Goal: Task Accomplishment & Management: Complete application form

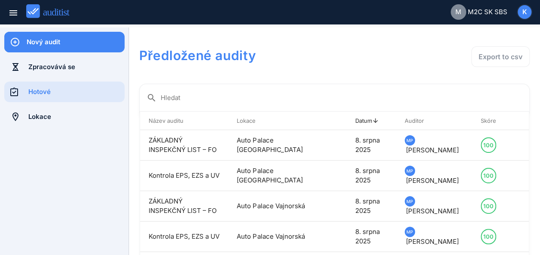
click at [77, 40] on div "Nový audit" at bounding box center [76, 41] width 98 height 9
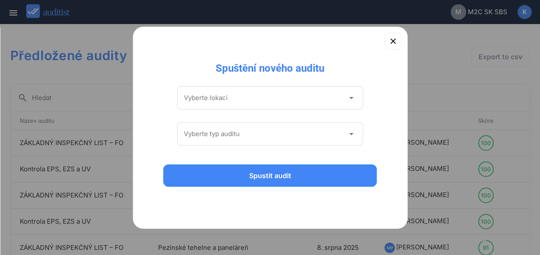
click at [349, 98] on icon "arrow_drop_down" at bounding box center [351, 98] width 10 height 10
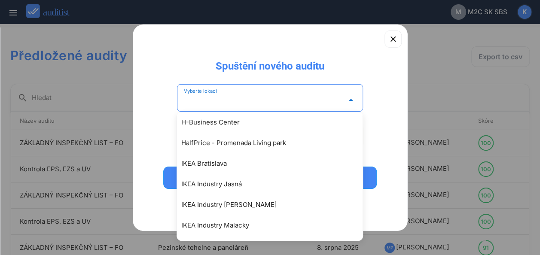
scroll to position [824, 0]
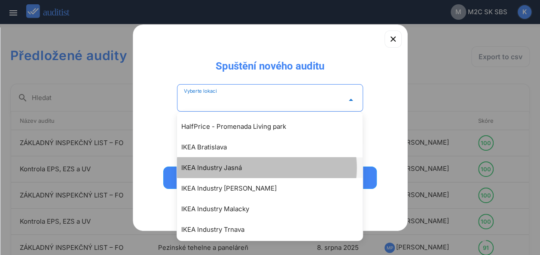
click at [228, 166] on div "IKEA Industry Jasná" at bounding box center [273, 167] width 185 height 10
type input "**********"
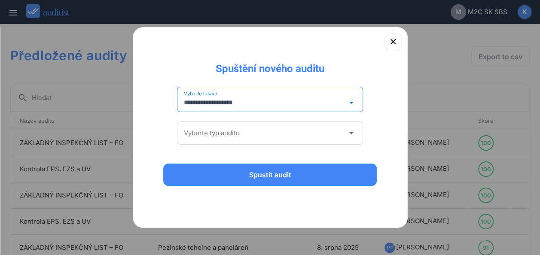
click at [350, 133] on icon "arrow_drop_down" at bounding box center [351, 133] width 10 height 10
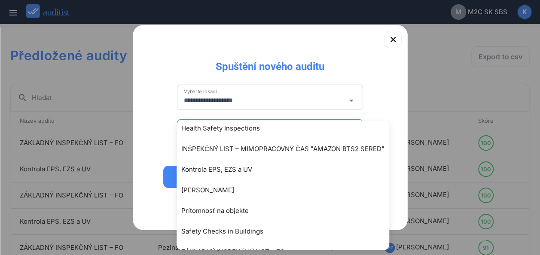
scroll to position [85, 0]
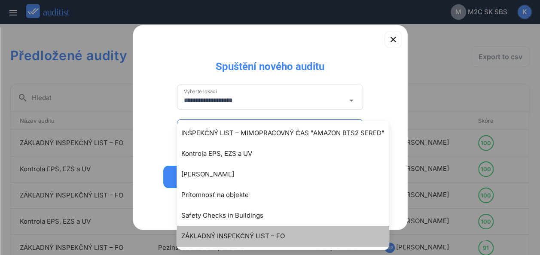
click at [264, 231] on div "ZÁKLADNÝ INSPEKČNÝ LIST – FO" at bounding box center [287, 236] width 212 height 10
type input "**********"
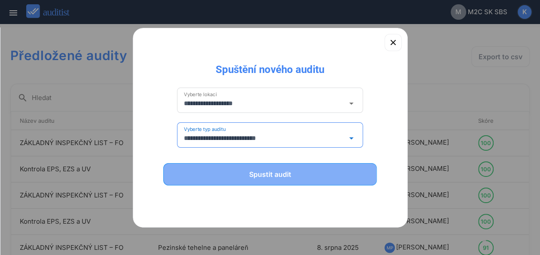
click at [272, 174] on div "Spustit audit" at bounding box center [269, 174] width 191 height 10
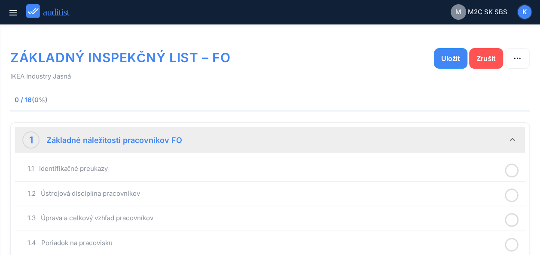
click at [518, 166] on div at bounding box center [511, 170] width 22 height 17
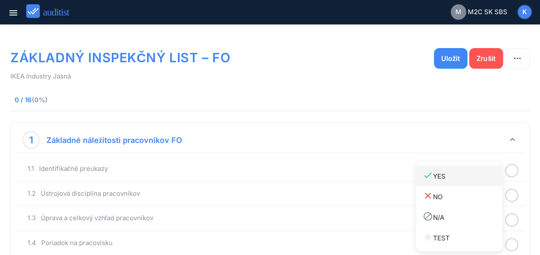
click at [437, 175] on div "done YES" at bounding box center [461, 176] width 79 height 12
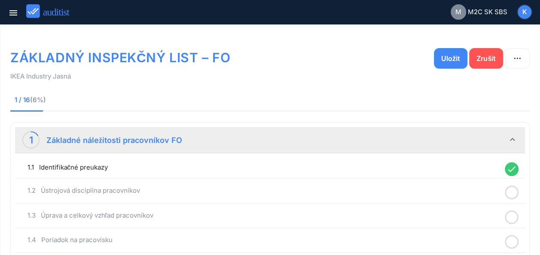
click at [512, 191] on icon at bounding box center [511, 192] width 14 height 17
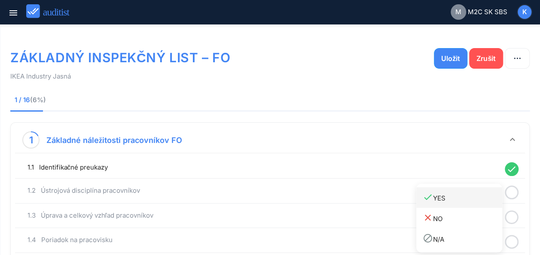
click at [445, 197] on div "done YES" at bounding box center [461, 198] width 79 height 12
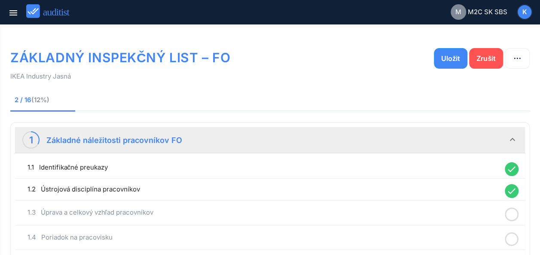
click at [512, 211] on icon at bounding box center [511, 214] width 14 height 17
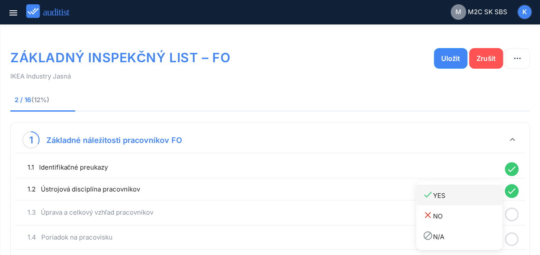
click at [436, 196] on div "done YES" at bounding box center [461, 195] width 79 height 12
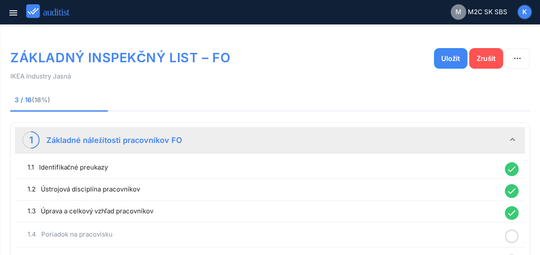
click at [510, 235] on icon at bounding box center [511, 236] width 14 height 17
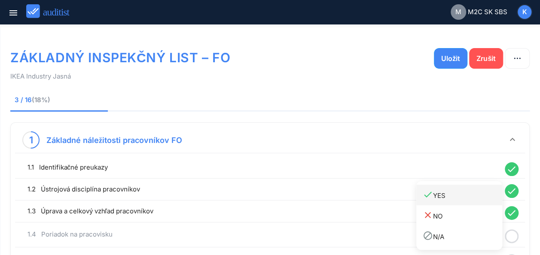
click at [434, 198] on div "done YES" at bounding box center [461, 195] width 79 height 12
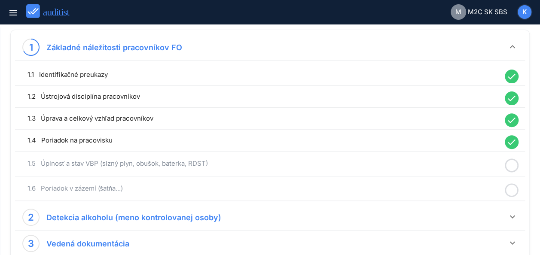
scroll to position [100, 0]
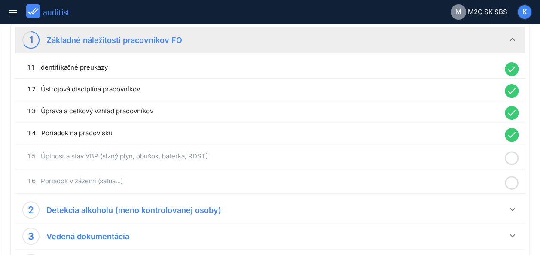
click at [513, 158] on icon at bounding box center [511, 158] width 14 height 17
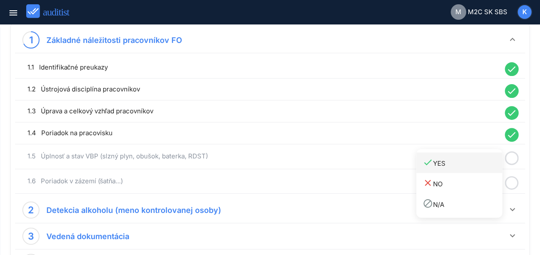
click at [459, 163] on div "done YES" at bounding box center [461, 163] width 79 height 12
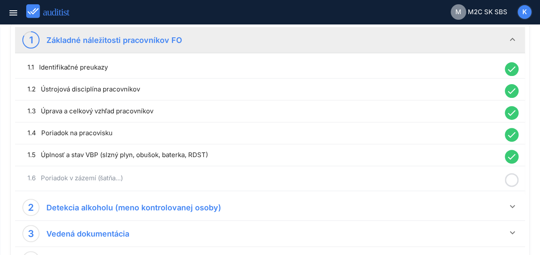
click at [510, 179] on icon at bounding box center [511, 180] width 14 height 17
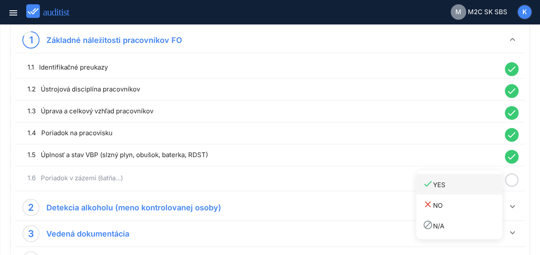
click at [442, 184] on div "done YES" at bounding box center [461, 185] width 79 height 12
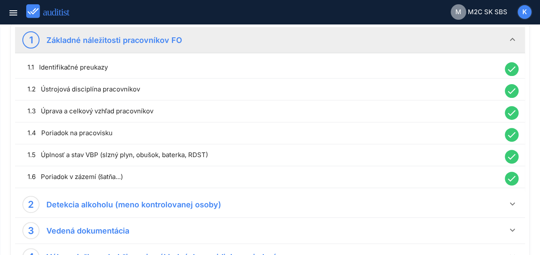
click at [511, 38] on icon "keyboard_arrow_down" at bounding box center [512, 39] width 10 height 10
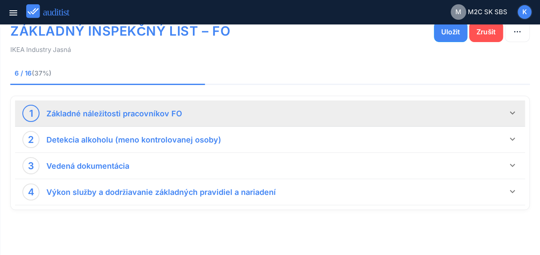
scroll to position [26, 0]
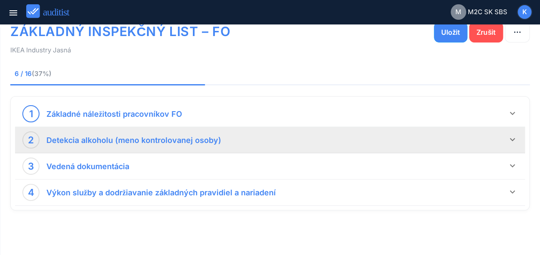
click at [512, 139] on icon "keyboard_arrow_down" at bounding box center [512, 139] width 10 height 10
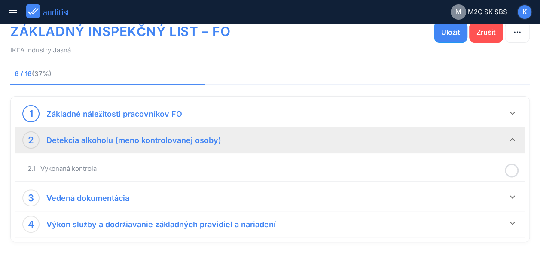
click at [512, 167] on icon at bounding box center [511, 170] width 14 height 17
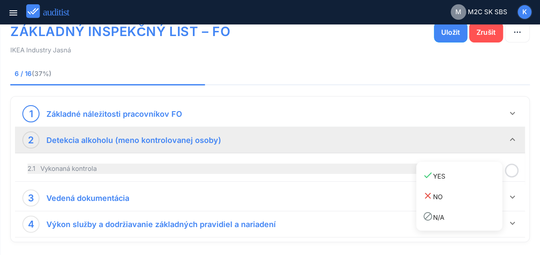
click at [373, 170] on div "2.1 Vykonaná kontrola" at bounding box center [263, 169] width 473 height 10
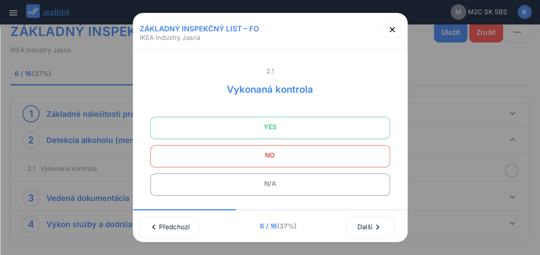
click at [349, 125] on span "YES" at bounding box center [270, 126] width 218 height 17
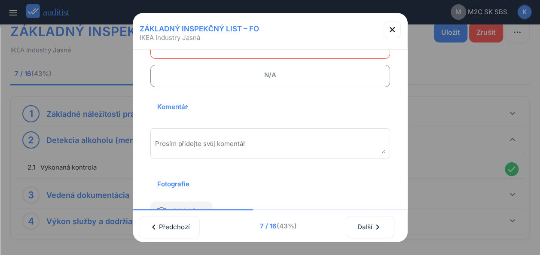
scroll to position [120, 0]
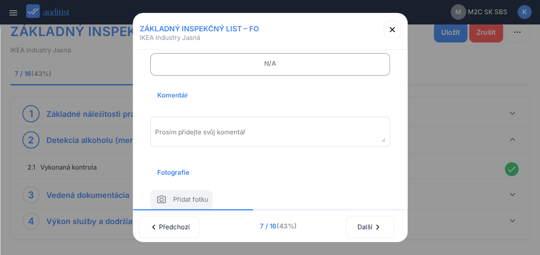
click at [173, 126] on div "Prosím přidejte svůj komentář" at bounding box center [270, 132] width 240 height 30
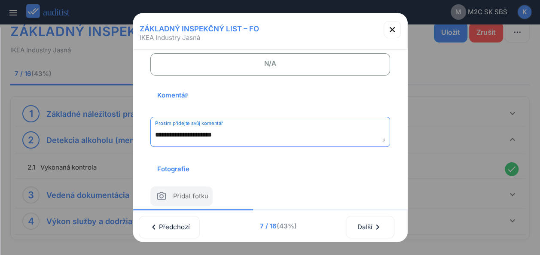
scroll to position [4, 0]
click at [234, 128] on textarea "**********" at bounding box center [267, 135] width 224 height 14
click at [211, 136] on textarea "**********" at bounding box center [267, 135] width 224 height 14
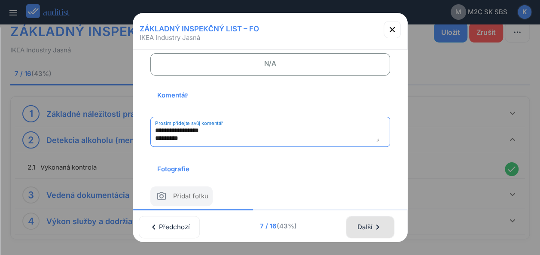
type textarea "**********"
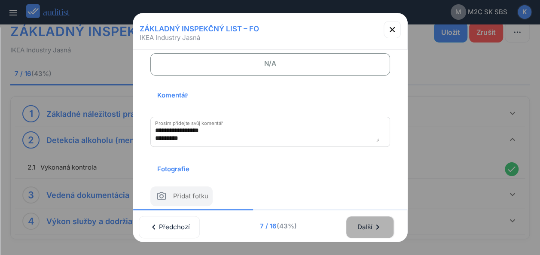
click at [370, 218] on div "Další chevron_right" at bounding box center [370, 227] width 26 height 19
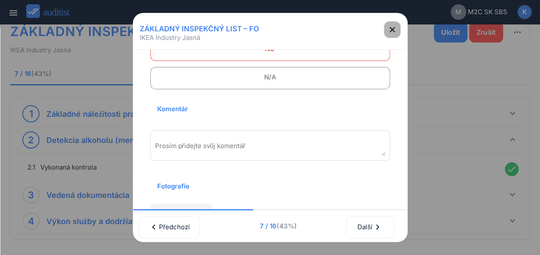
click at [392, 27] on icon "button" at bounding box center [392, 29] width 10 height 10
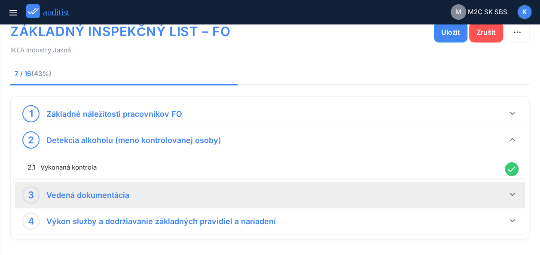
click at [512, 193] on icon "keyboard_arrow_down" at bounding box center [512, 194] width 10 height 10
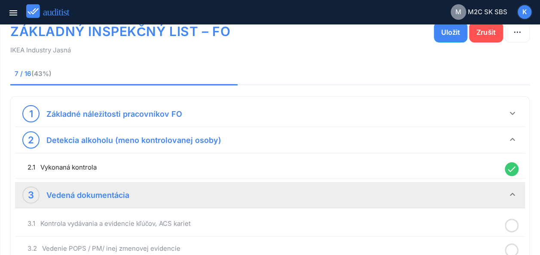
click at [511, 224] on icon at bounding box center [511, 225] width 14 height 17
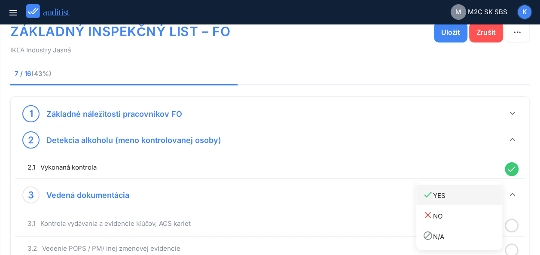
click at [445, 194] on div "done YES" at bounding box center [461, 195] width 79 height 12
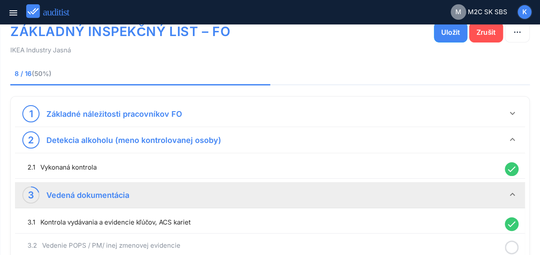
click at [514, 243] on icon at bounding box center [511, 247] width 14 height 17
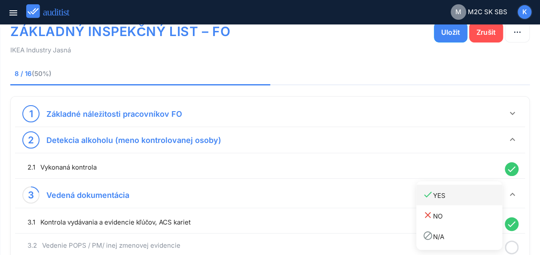
click at [467, 198] on div "done YES" at bounding box center [461, 195] width 79 height 12
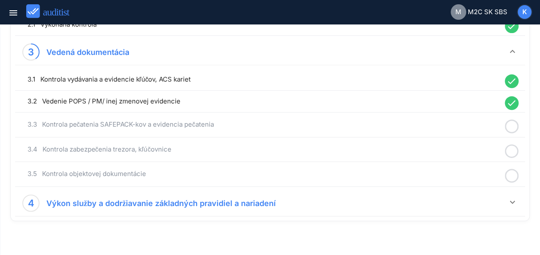
scroll to position [178, 0]
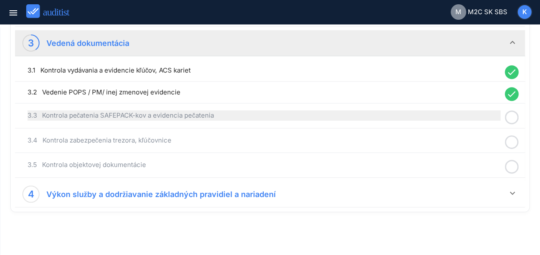
click at [474, 113] on div "3.3 Kontrola pečatenia SAFEPACK-kov a evidencia pečatenia" at bounding box center [263, 115] width 473 height 10
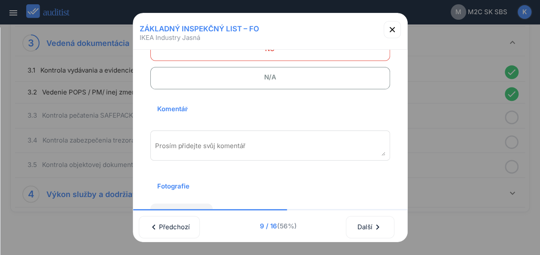
click at [283, 76] on span "N/A" at bounding box center [270, 77] width 218 height 17
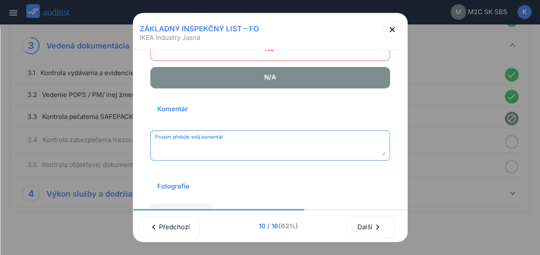
click at [264, 150] on textarea "Prosím přidejte svůj komentář" at bounding box center [270, 149] width 230 height 14
type textarea "**********"
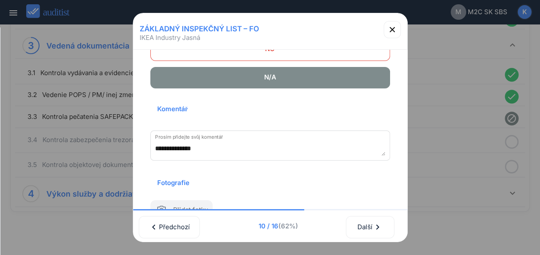
click at [355, 73] on span "N/A" at bounding box center [270, 77] width 218 height 17
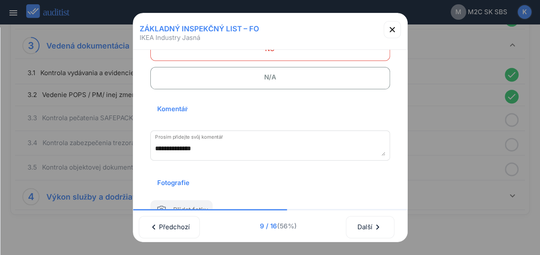
click at [333, 80] on span "N/A" at bounding box center [270, 77] width 218 height 17
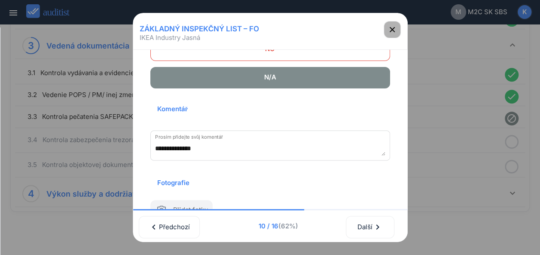
click at [391, 32] on icon "button" at bounding box center [392, 29] width 10 height 10
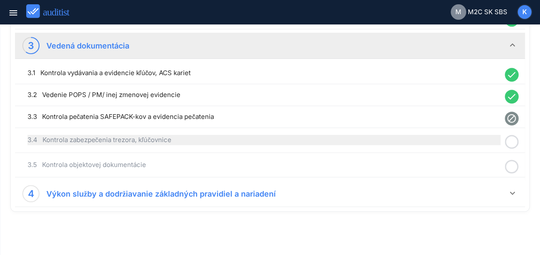
click at [291, 135] on div "3.4 Kontrola zabezpečenia trezora, kľúčovnice" at bounding box center [263, 140] width 473 height 10
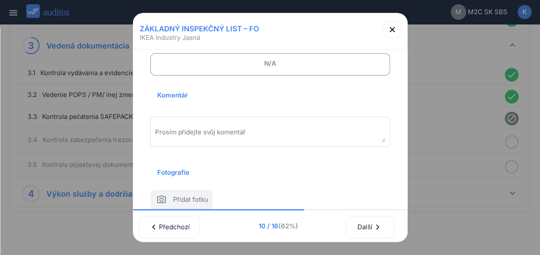
click at [321, 72] on span "N/A" at bounding box center [270, 63] width 218 height 17
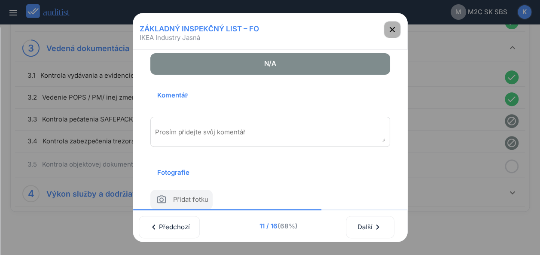
click at [393, 29] on icon "button" at bounding box center [392, 29] width 10 height 10
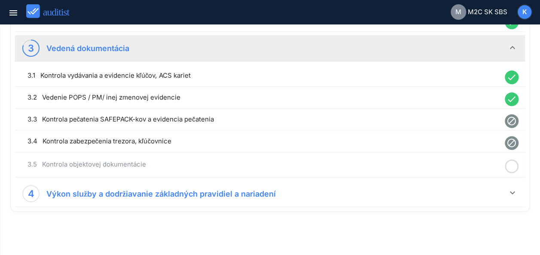
click at [510, 164] on icon at bounding box center [511, 166] width 14 height 17
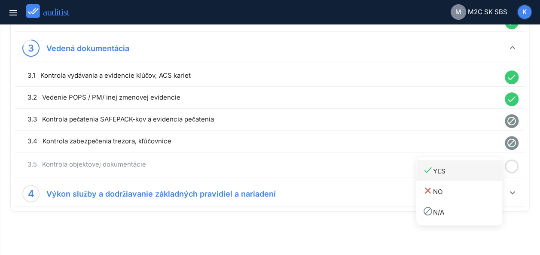
click at [457, 170] on div "done YES" at bounding box center [461, 171] width 79 height 12
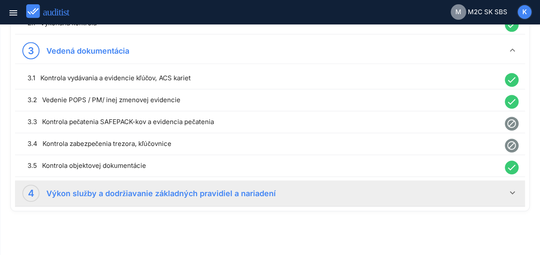
click at [510, 190] on icon "keyboard_arrow_down" at bounding box center [512, 193] width 10 height 10
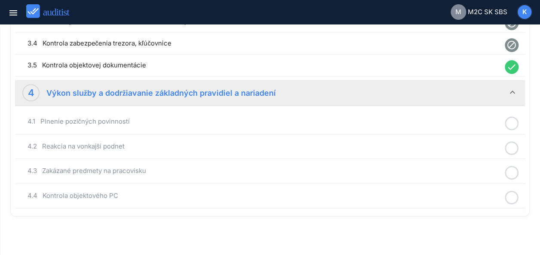
scroll to position [274, 0]
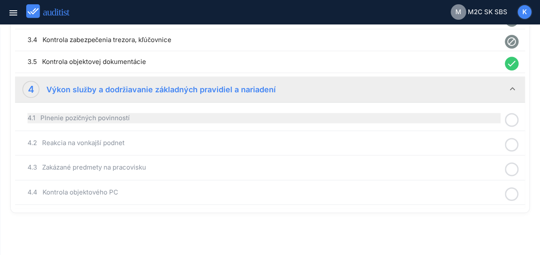
click at [231, 118] on div "4.1 Plnenie pozičných povinností" at bounding box center [263, 118] width 473 height 10
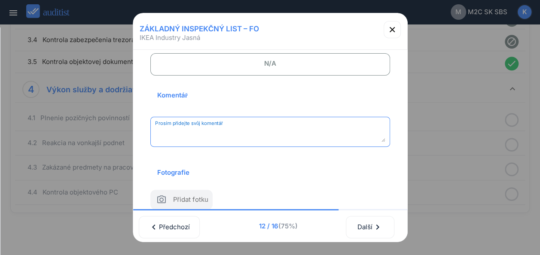
click at [262, 137] on textarea "Prosím přidejte svůj komentář" at bounding box center [270, 135] width 230 height 14
type textarea "*********"
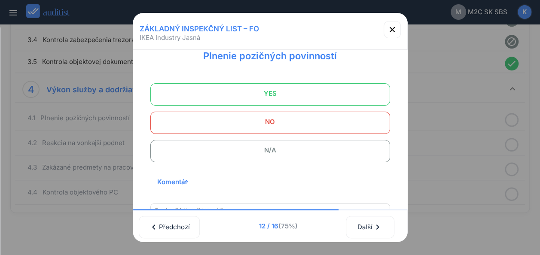
scroll to position [17, 0]
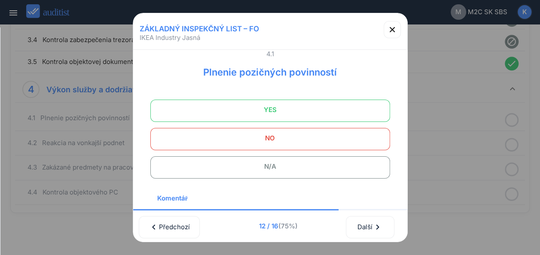
click at [252, 106] on span "YES" at bounding box center [270, 109] width 218 height 17
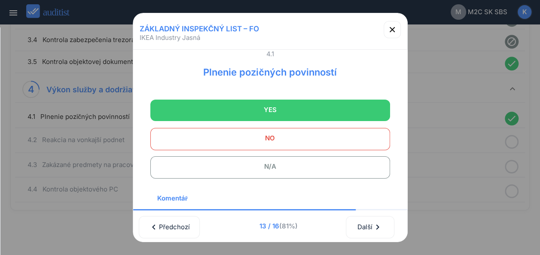
scroll to position [272, 0]
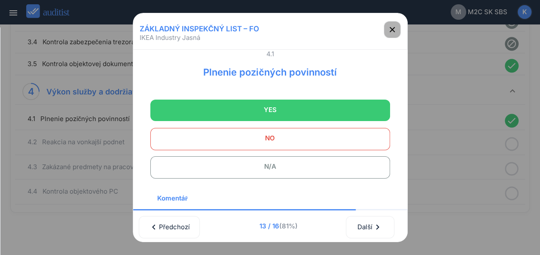
click at [395, 29] on icon "button" at bounding box center [392, 29] width 10 height 10
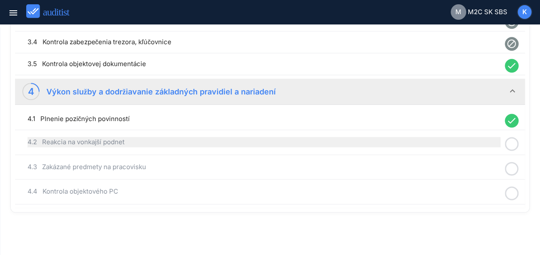
click at [248, 145] on div "4.2 Reakcia na vonkajší podnet" at bounding box center [263, 142] width 473 height 10
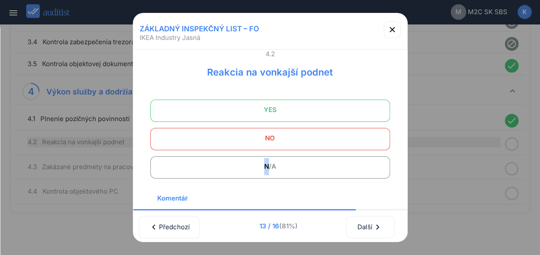
click at [248, 145] on div "4.1 Plnenie pozičných povinností YES NO N/A Komentář Prosím přidejte svůj komen…" at bounding box center [270, 180] width 260 height 283
drag, startPoint x: 248, startPoint y: 145, endPoint x: 309, endPoint y: 111, distance: 69.7
click at [309, 111] on span "YES" at bounding box center [270, 109] width 218 height 17
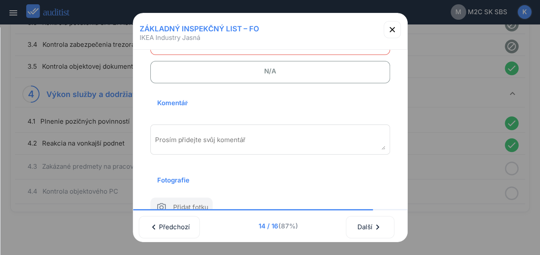
scroll to position [120, 0]
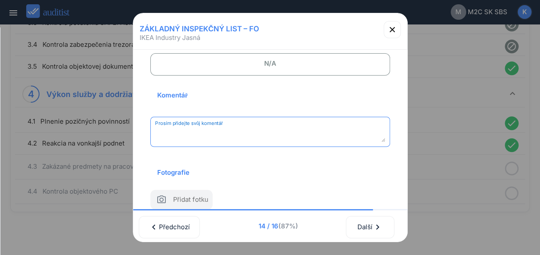
click at [190, 133] on textarea "Prosím přidejte svůj komentář" at bounding box center [270, 135] width 230 height 14
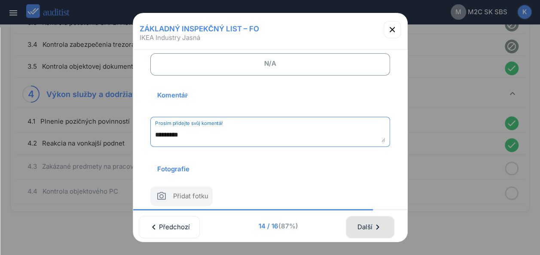
type textarea "*********"
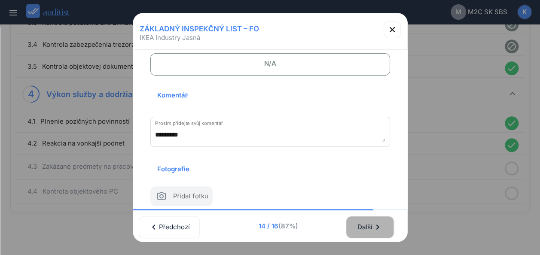
click at [373, 219] on div "Další chevron_right" at bounding box center [370, 227] width 26 height 19
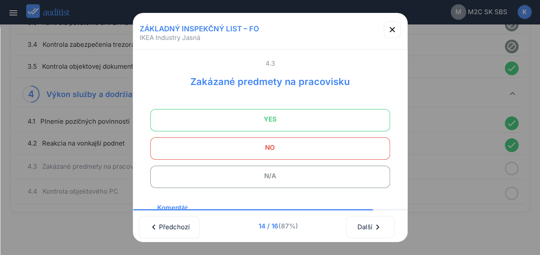
scroll to position [0, 0]
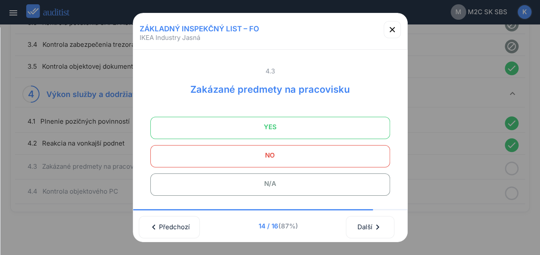
click at [291, 128] on span "YES" at bounding box center [270, 126] width 218 height 17
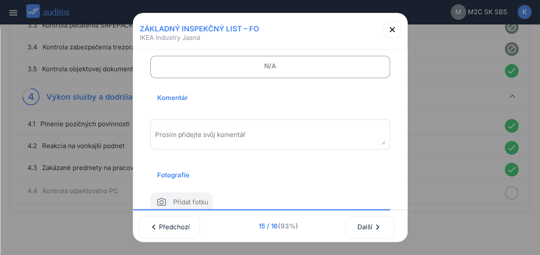
scroll to position [126, 0]
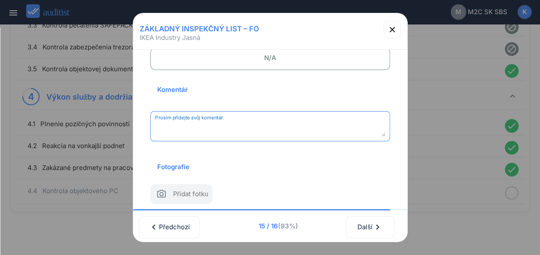
click at [240, 127] on textarea "Prosím přidejte svůj komentář" at bounding box center [270, 129] width 230 height 14
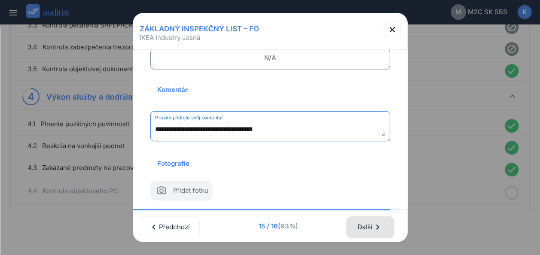
type textarea "**********"
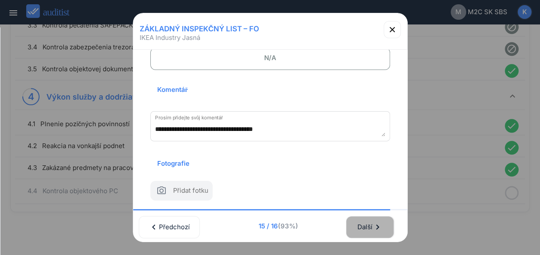
click at [374, 220] on div "Další chevron_right" at bounding box center [370, 227] width 26 height 19
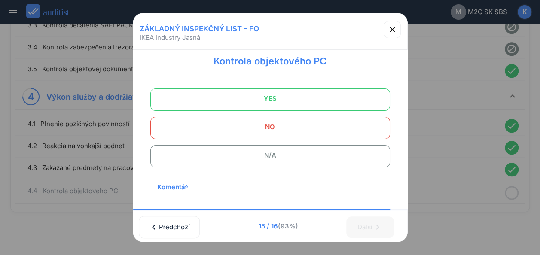
scroll to position [17, 0]
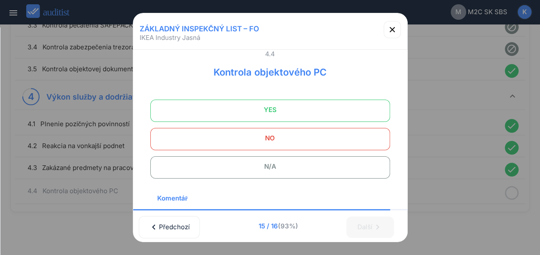
click at [315, 108] on span "YES" at bounding box center [270, 109] width 218 height 17
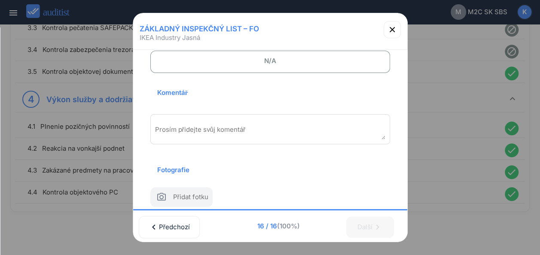
scroll to position [137, 0]
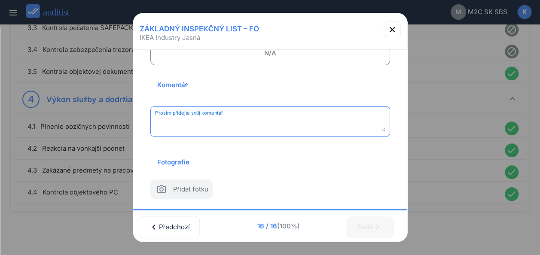
click at [201, 118] on textarea "Prosím přidejte svůj komentář" at bounding box center [270, 125] width 230 height 14
type textarea "*********"
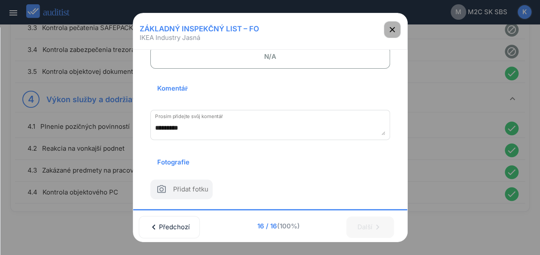
click at [392, 31] on icon "button" at bounding box center [392, 29] width 10 height 10
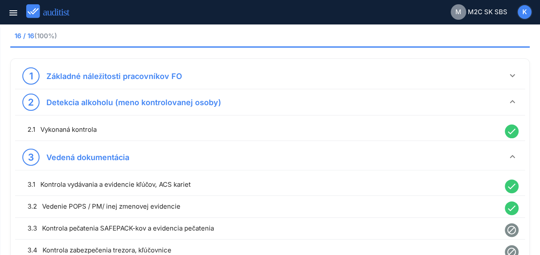
scroll to position [58, 0]
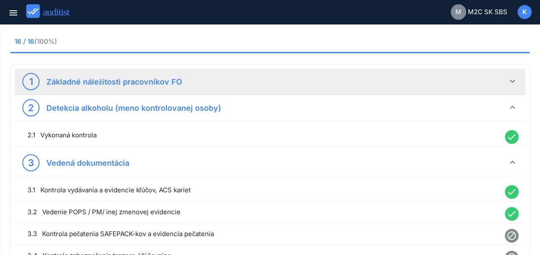
click at [443, 76] on div "1 Základné náležitosti pracovníkov FO" at bounding box center [264, 81] width 485 height 17
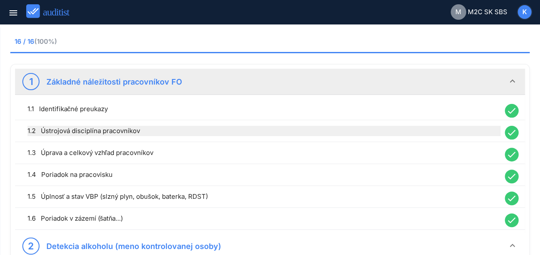
click at [340, 134] on div "1.2 Ústrojová disciplína pracovníkov" at bounding box center [263, 131] width 473 height 10
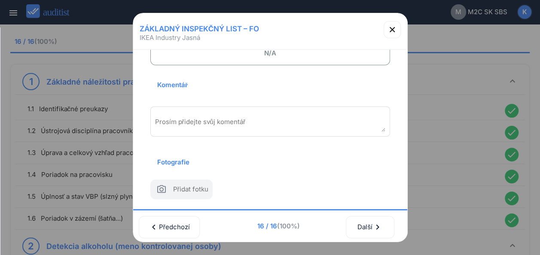
scroll to position [142, 0]
click at [190, 118] on textarea "Prosím přidejte svůj komentář" at bounding box center [270, 125] width 230 height 14
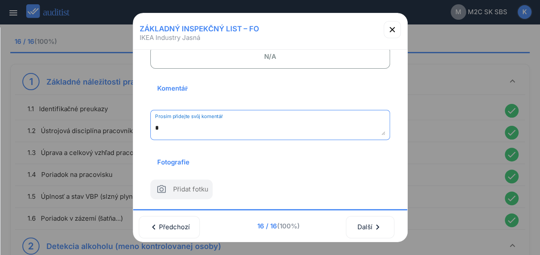
scroll to position [139, 0]
type textarea "*********"
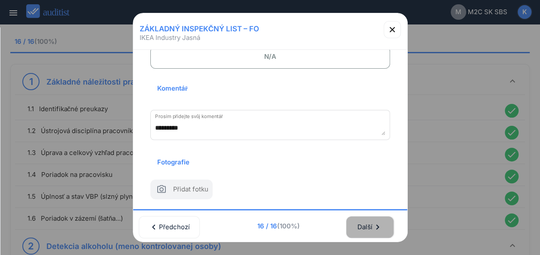
click at [371, 223] on div "Další chevron_right" at bounding box center [370, 227] width 26 height 19
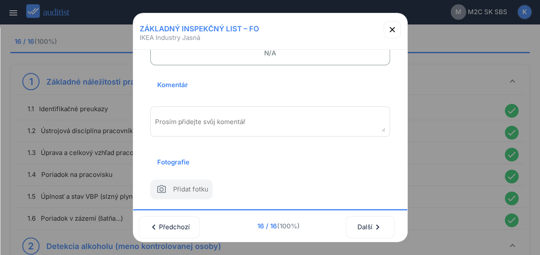
scroll to position [142, 0]
click at [174, 118] on textarea "Prosím přidejte svůj komentář" at bounding box center [270, 125] width 230 height 14
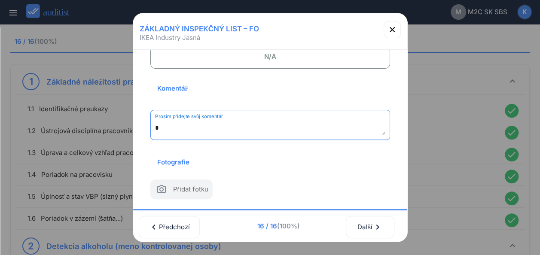
scroll to position [139, 0]
type textarea "*********"
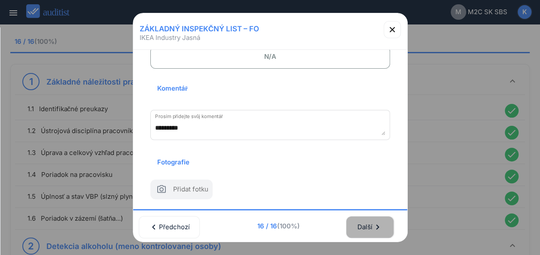
click at [378, 223] on div "Další chevron_right" at bounding box center [370, 227] width 26 height 19
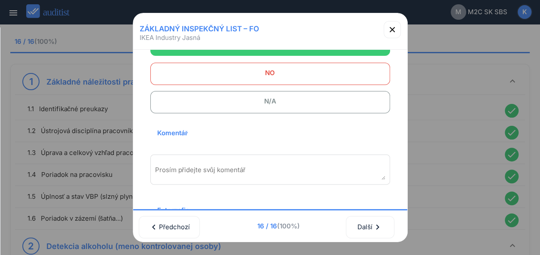
scroll to position [105, 0]
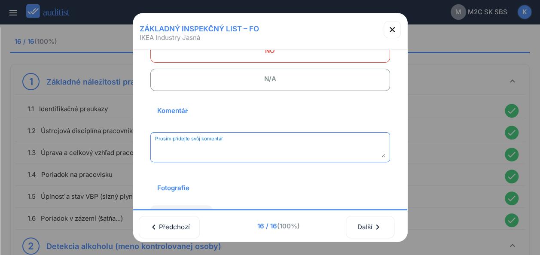
click at [221, 149] on textarea "Prosím přidejte svůj komentář" at bounding box center [270, 150] width 230 height 14
type textarea "*********"
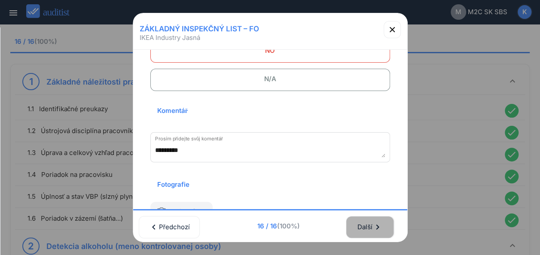
click at [370, 222] on div "Další chevron_right" at bounding box center [370, 227] width 26 height 19
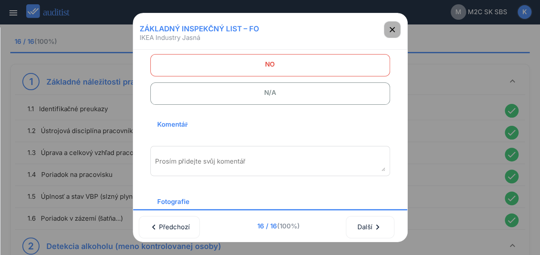
click at [390, 28] on icon "button" at bounding box center [392, 29] width 10 height 10
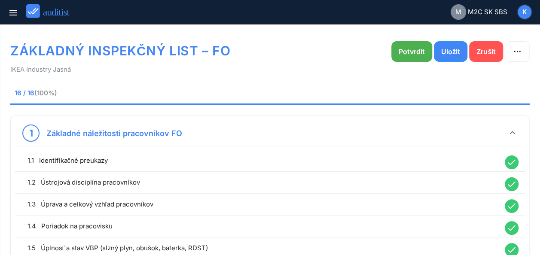
scroll to position [0, 0]
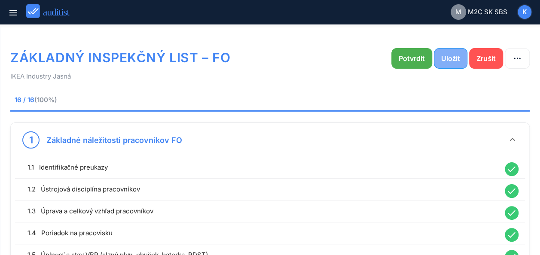
click at [453, 59] on div "Uložit" at bounding box center [450, 58] width 19 height 10
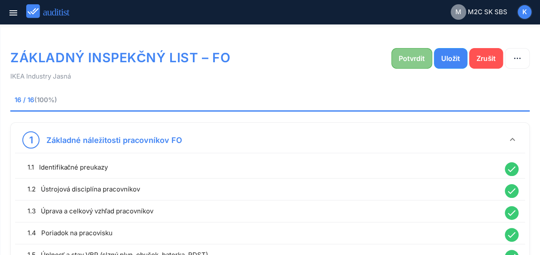
click at [416, 57] on div "Potvrdit" at bounding box center [411, 58] width 26 height 10
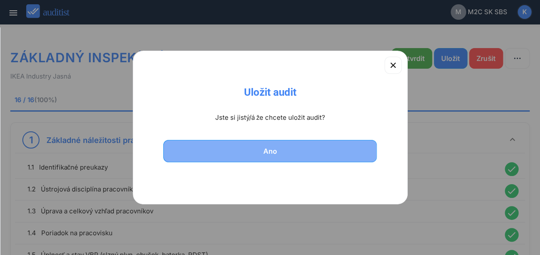
click at [267, 152] on div "Ano" at bounding box center [269, 151] width 191 height 10
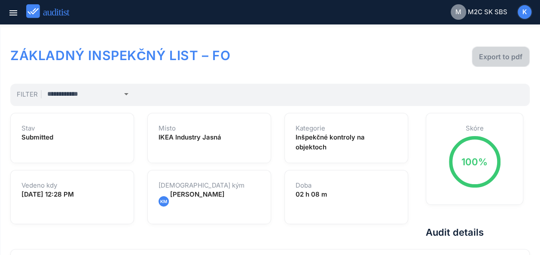
click at [503, 55] on div "Export to pdf" at bounding box center [500, 57] width 43 height 10
click at [12, 17] on icon "menu" at bounding box center [13, 13] width 10 height 10
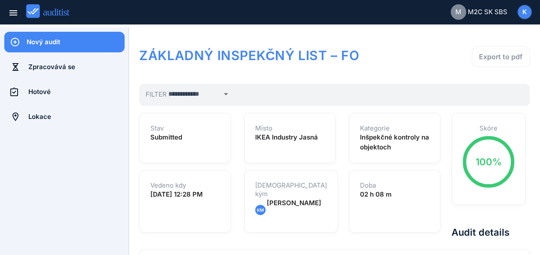
click at [72, 42] on div "Nový audit" at bounding box center [76, 41] width 98 height 9
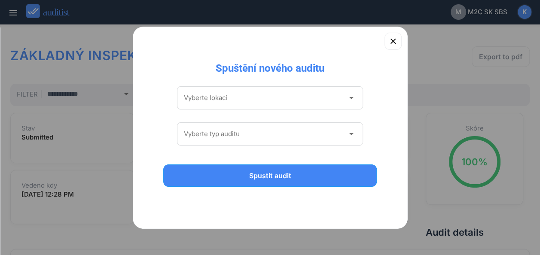
click at [351, 100] on icon "arrow_drop_down" at bounding box center [351, 98] width 10 height 10
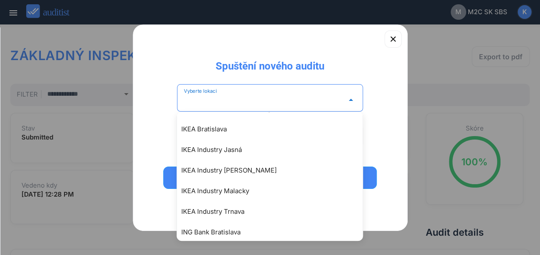
scroll to position [841, 0]
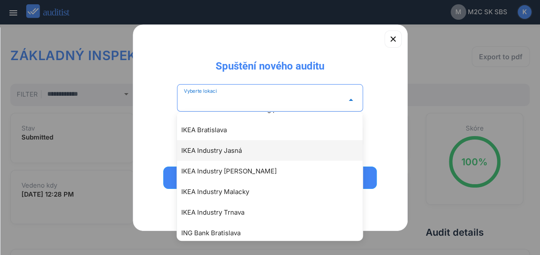
click at [215, 149] on div "IKEA Industry Jasná" at bounding box center [273, 150] width 185 height 10
type input "**********"
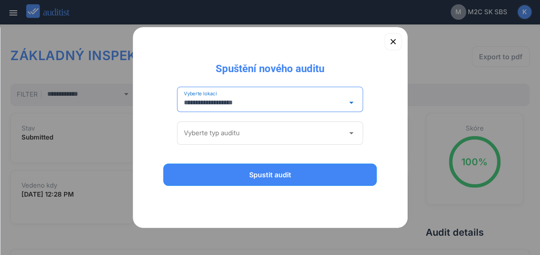
click at [352, 133] on icon "arrow_drop_down" at bounding box center [351, 133] width 10 height 10
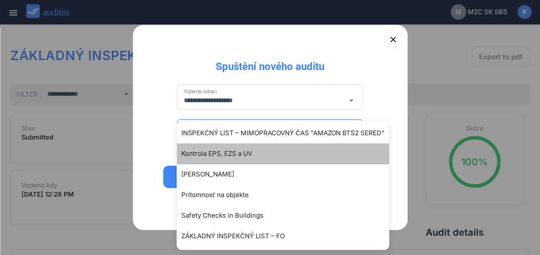
click at [241, 155] on div "Kontrola EPS, EZS a UV" at bounding box center [287, 154] width 212 height 10
type input "**********"
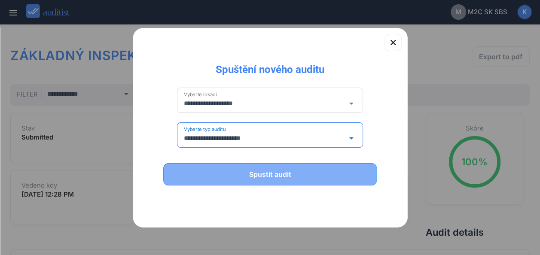
click at [279, 172] on div "Spustit audit" at bounding box center [269, 174] width 191 height 10
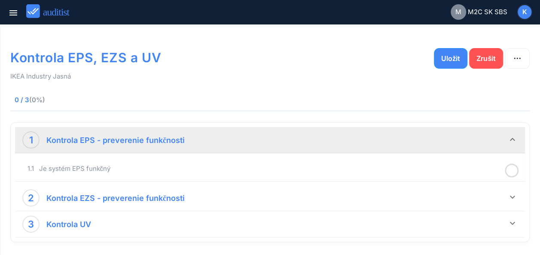
click at [183, 140] on strong "Kontrola EPS - preverenie funkčnosti" at bounding box center [115, 140] width 138 height 9
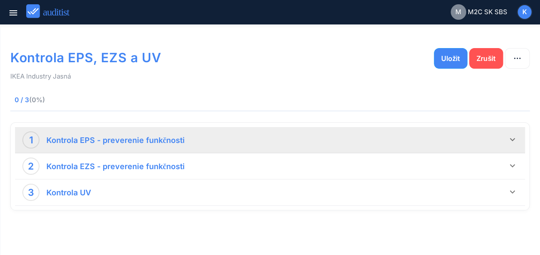
click at [183, 140] on strong "Kontrola EPS - preverenie funkčnosti" at bounding box center [115, 140] width 138 height 9
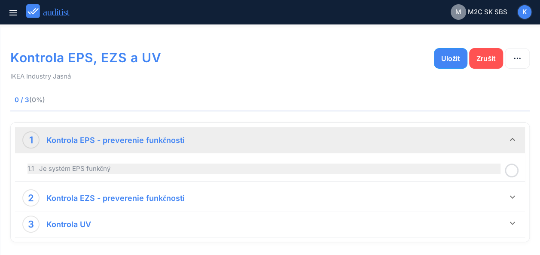
click at [354, 171] on div "1.1 Je systém EPS funkčný" at bounding box center [263, 169] width 473 height 10
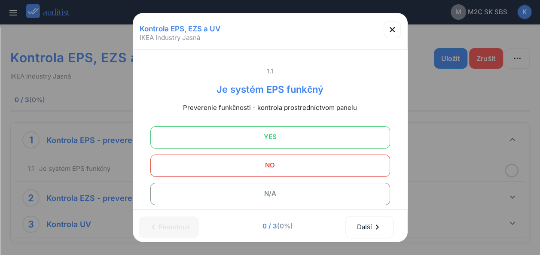
click at [298, 142] on span "YES" at bounding box center [270, 136] width 218 height 17
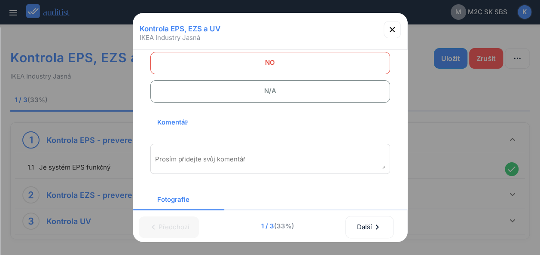
scroll to position [103, 0]
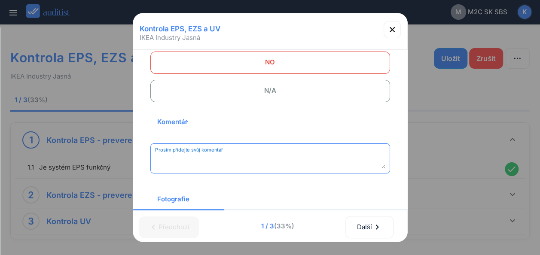
click at [194, 156] on textarea "Prosím přidejte svůj komentář" at bounding box center [270, 162] width 230 height 14
click at [162, 161] on textarea "*****" at bounding box center [270, 162] width 230 height 14
click at [172, 161] on textarea "*****" at bounding box center [270, 162] width 230 height 14
type textarea "**********"
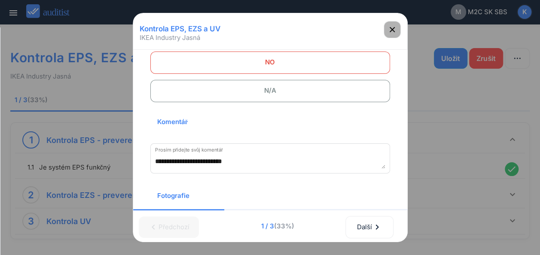
click at [394, 30] on icon "button" at bounding box center [392, 29] width 10 height 10
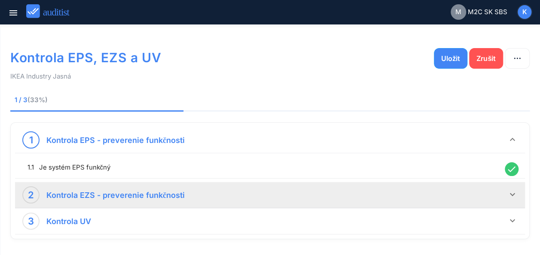
click at [509, 195] on icon "keyboard_arrow_down" at bounding box center [512, 194] width 10 height 10
click at [367, 232] on div "2.1 Je systém EZS funkčný" at bounding box center [269, 224] width 505 height 20
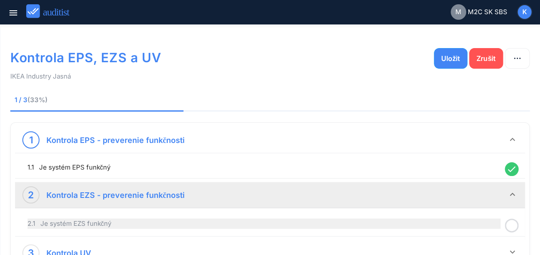
click at [218, 224] on div "2.1 Je systém EZS funkčný" at bounding box center [263, 223] width 473 height 10
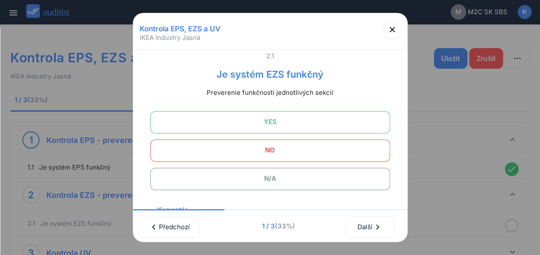
scroll to position [0, 0]
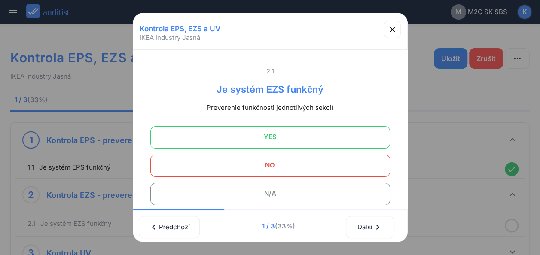
click at [279, 145] on span "YES" at bounding box center [270, 136] width 218 height 17
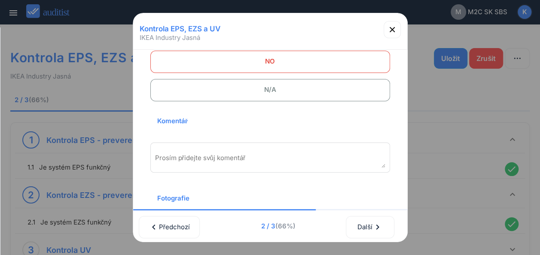
scroll to position [120, 0]
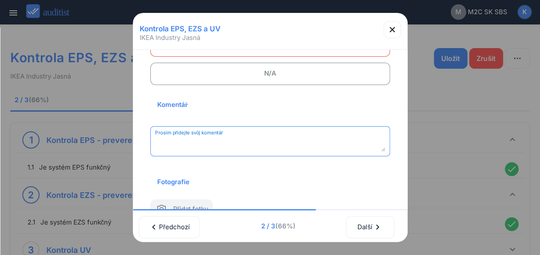
click at [276, 137] on textarea "Prosím přidejte svůj komentář" at bounding box center [270, 144] width 230 height 14
type textarea "*********"
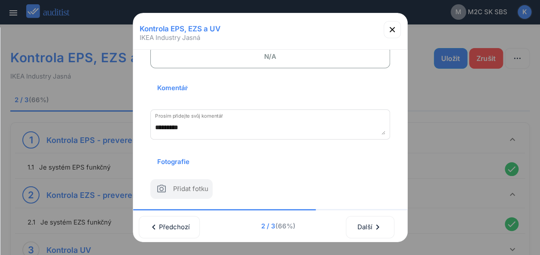
scroll to position [149, 0]
click at [394, 30] on icon "button" at bounding box center [392, 29] width 10 height 10
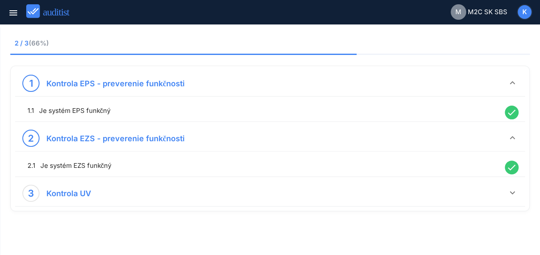
scroll to position [58, 0]
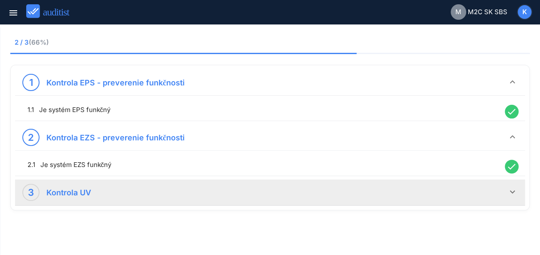
click at [100, 196] on div "Kontrola UV" at bounding box center [73, 192] width 69 height 17
click at [516, 222] on icon at bounding box center [511, 223] width 14 height 17
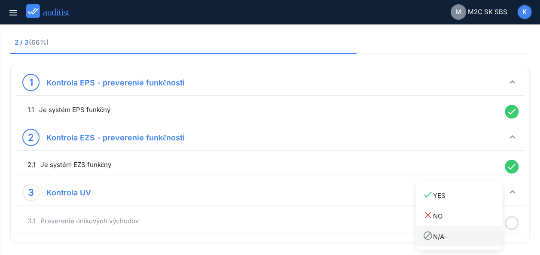
click at [443, 239] on div "block N/A" at bounding box center [461, 236] width 79 height 12
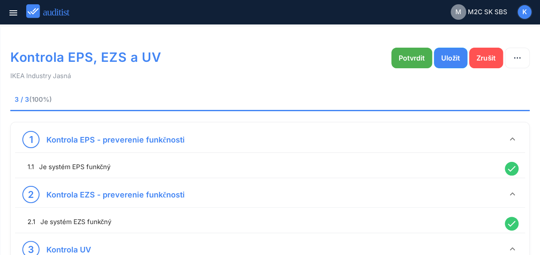
scroll to position [0, 0]
click at [444, 62] on div "Uložit" at bounding box center [450, 58] width 19 height 10
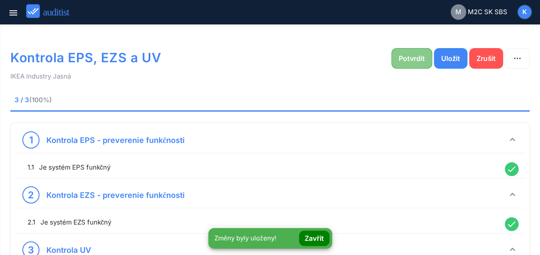
click at [413, 56] on div "Potvrdit" at bounding box center [411, 58] width 26 height 10
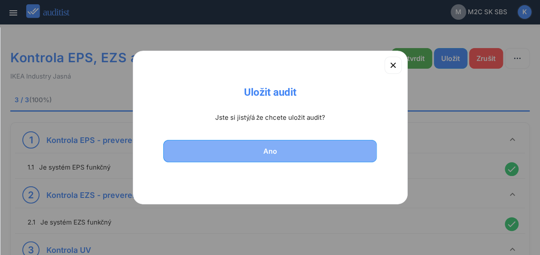
click at [270, 150] on div "Ano" at bounding box center [269, 151] width 191 height 10
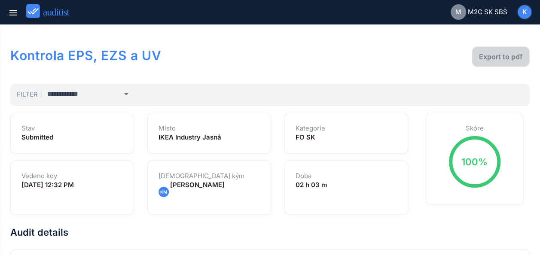
click at [512, 52] on div "Export to pdf" at bounding box center [500, 57] width 43 height 10
